Goal: Find contact information: Find contact information

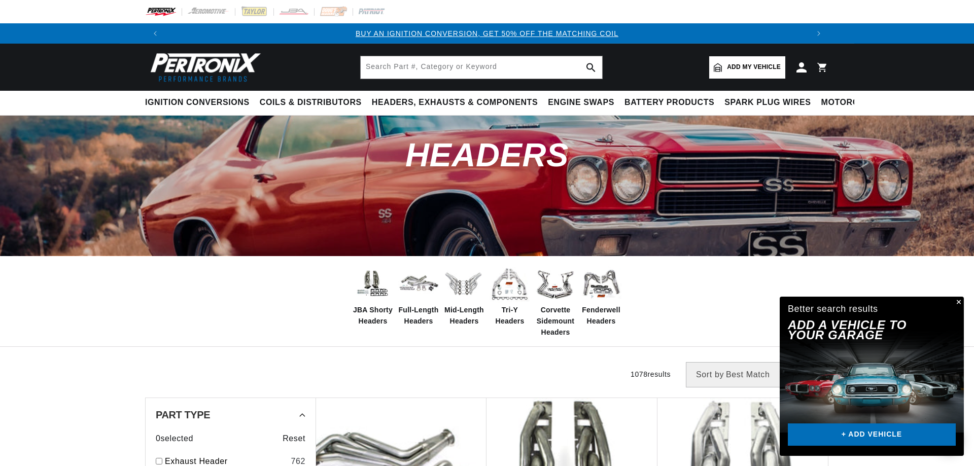
click at [954, 304] on button "Close" at bounding box center [957, 303] width 12 height 12
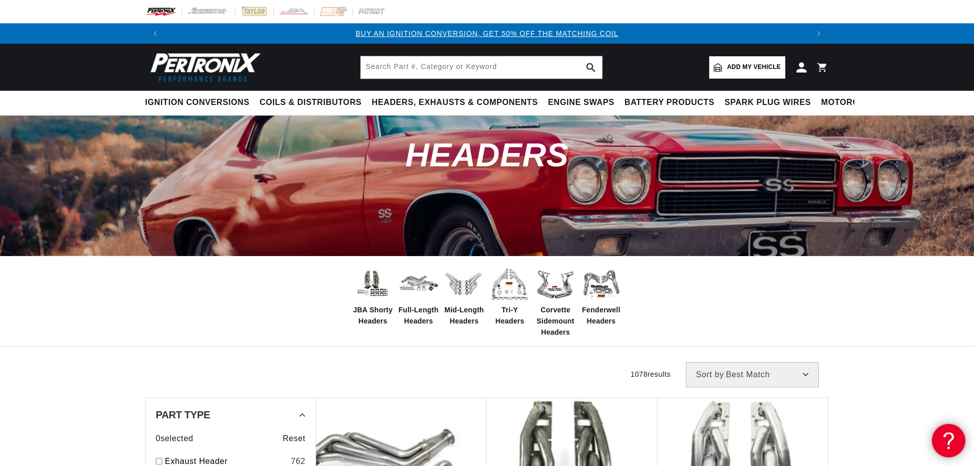
click at [944, 435] on use at bounding box center [947, 439] width 10 height 15
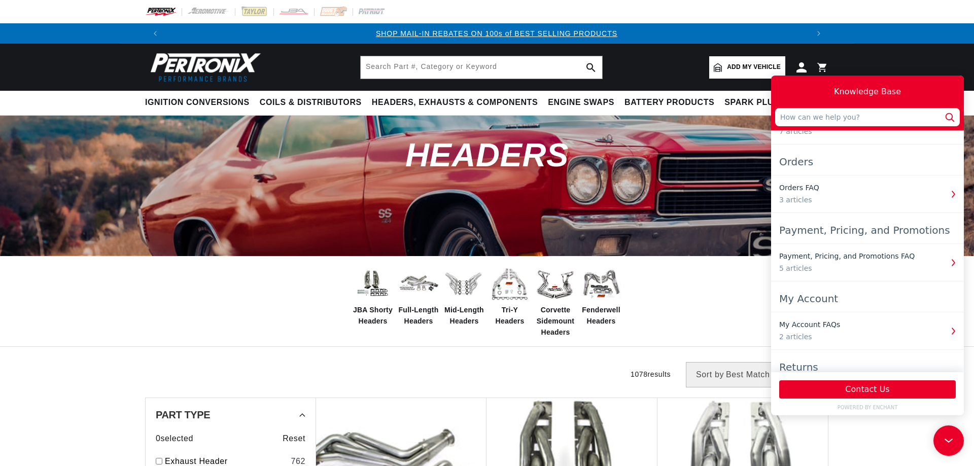
scroll to position [192, 0]
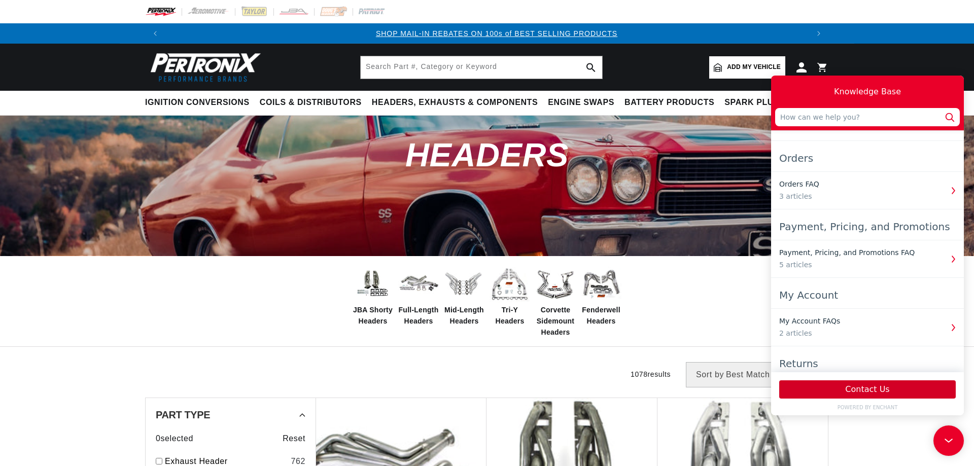
click at [865, 386] on button "Contact Us" at bounding box center [867, 389] width 176 height 18
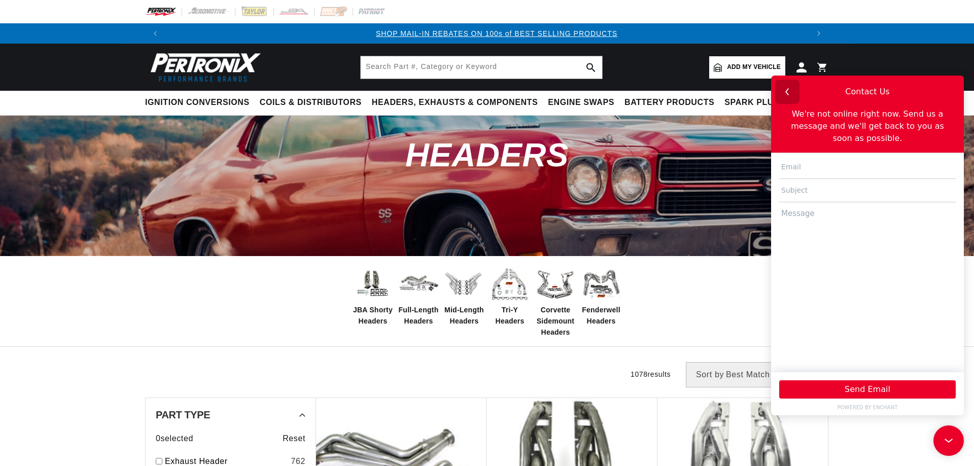
click at [788, 92] on icon "button" at bounding box center [786, 91] width 13 height 13
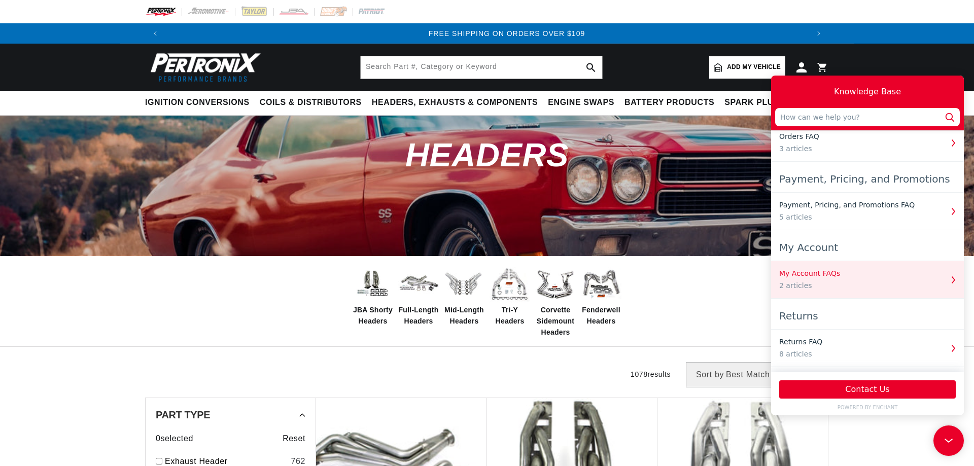
scroll to position [0, 1267]
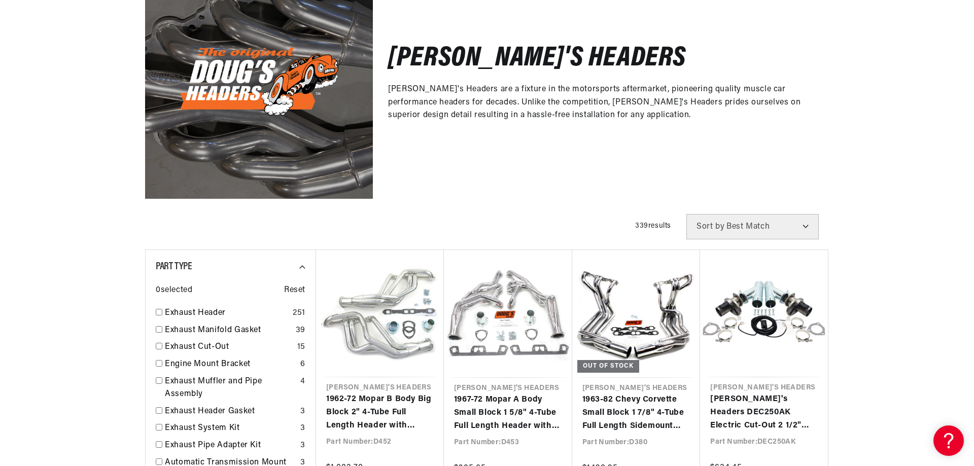
click at [941, 435] on icon at bounding box center [946, 439] width 15 height 76
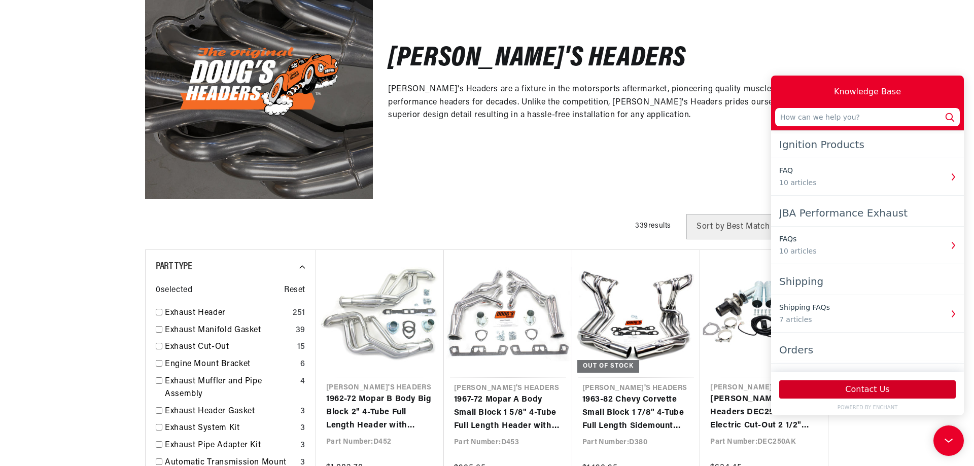
click at [874, 388] on button "Contact Us" at bounding box center [867, 389] width 176 height 18
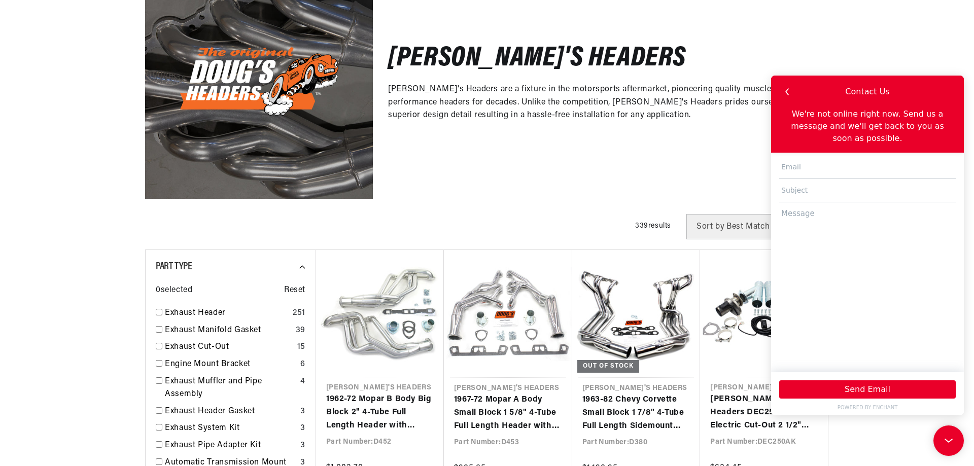
scroll to position [0, 633]
click at [794, 93] on button "button" at bounding box center [787, 92] width 24 height 24
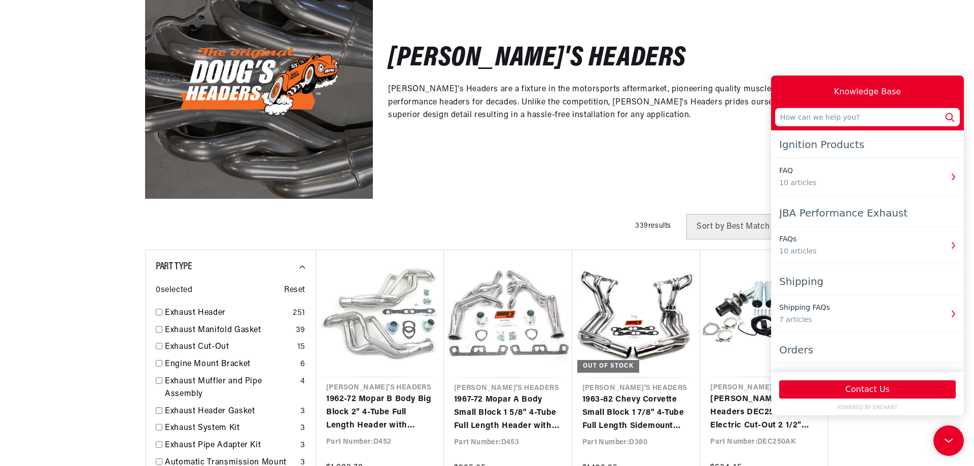
click at [622, 163] on div "[PERSON_NAME]'s Headers [PERSON_NAME]'s Headers are a fixture in the motorsport…" at bounding box center [601, 85] width 456 height 228
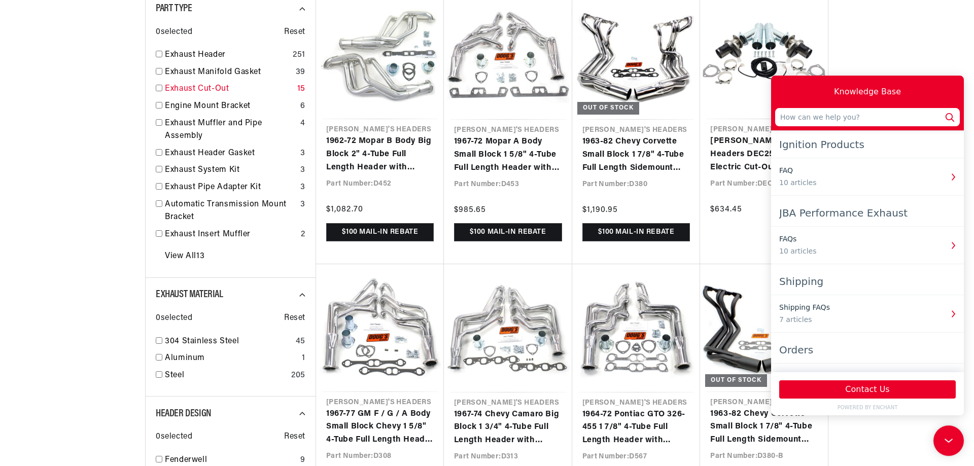
scroll to position [414, 0]
